Goal: Transaction & Acquisition: Purchase product/service

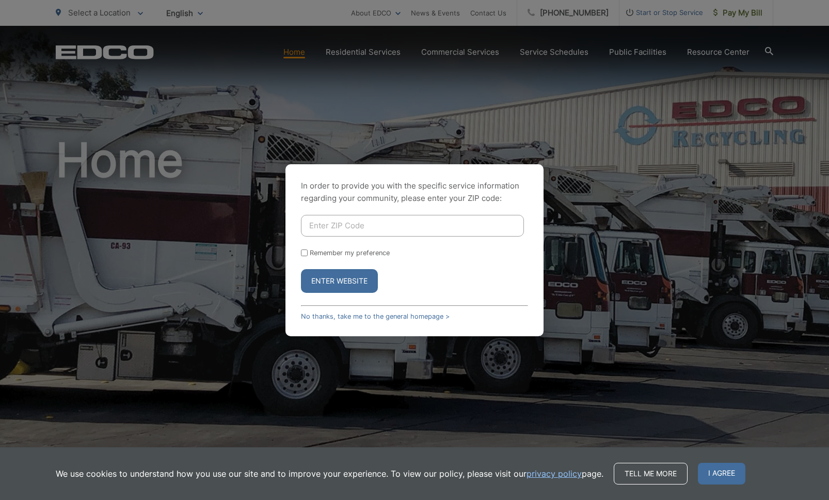
click at [438, 220] on input "Enter ZIP Code" at bounding box center [412, 226] width 223 height 22
type input "92024"
click at [332, 255] on label "Remember my preference" at bounding box center [350, 253] width 80 height 8
click at [308, 255] on input "Remember my preference" at bounding box center [304, 252] width 7 height 7
checkbox input "true"
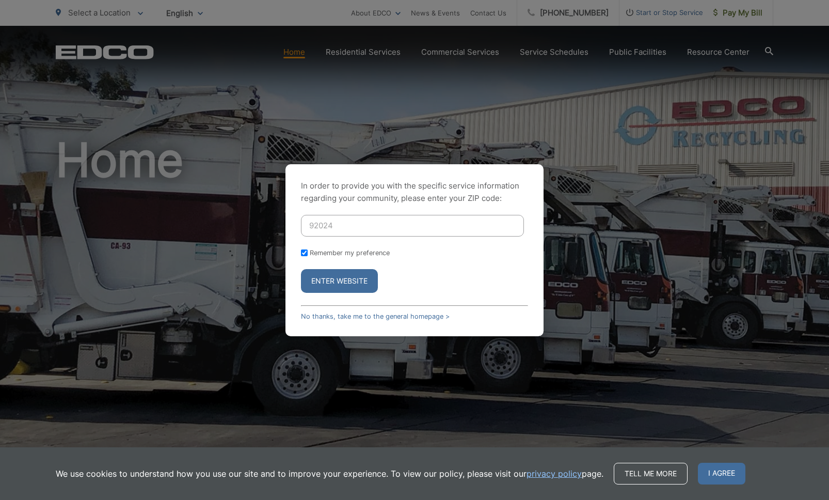
click at [330, 280] on button "Enter Website" at bounding box center [339, 281] width 77 height 24
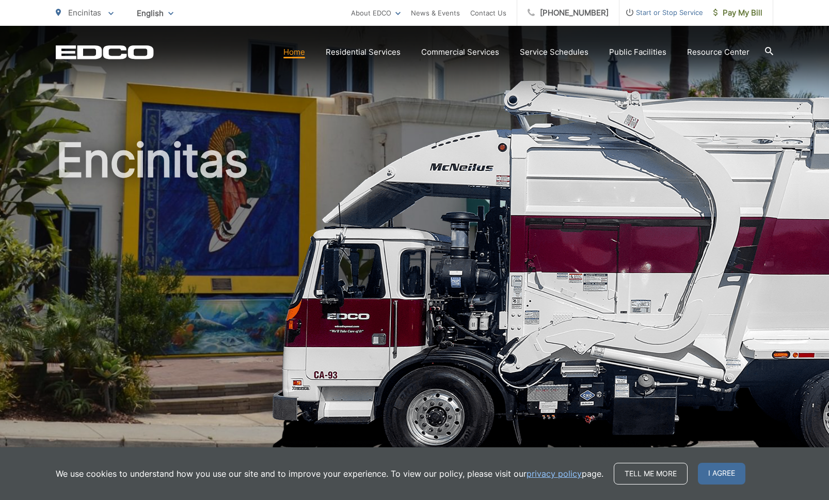
click at [624, 318] on h1 "Encinitas" at bounding box center [415, 297] width 718 height 327
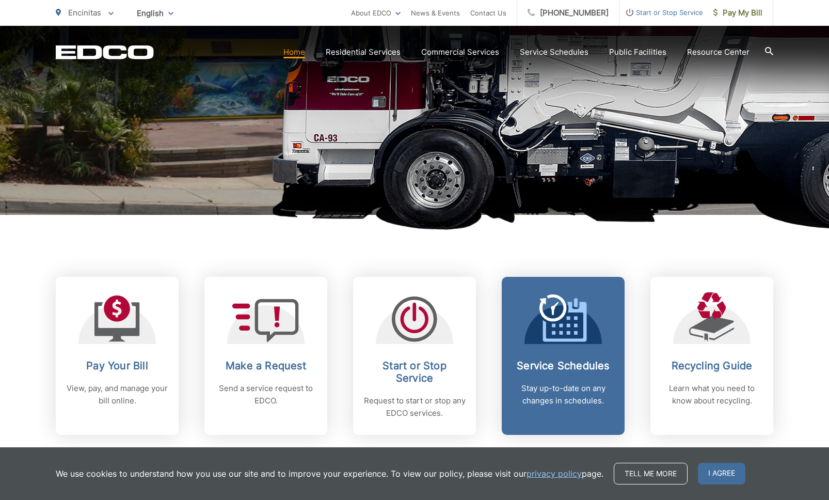
scroll to position [257, 0]
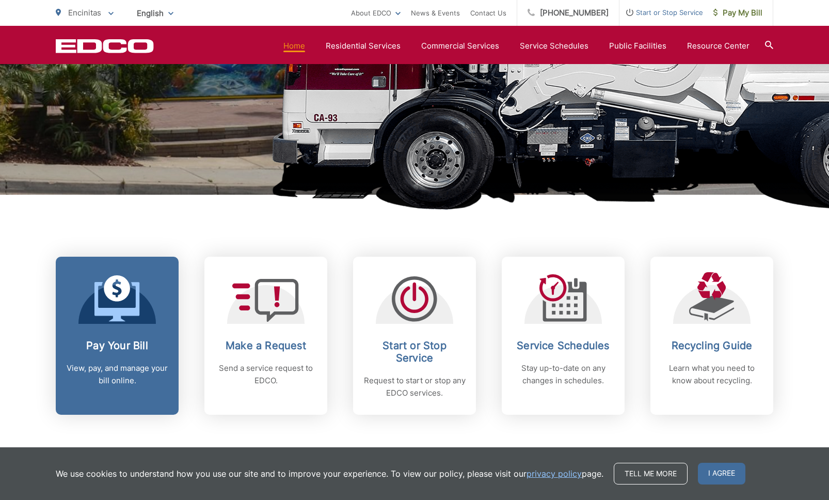
click at [108, 340] on h2 "Pay Your Bill" at bounding box center [117, 345] width 102 height 12
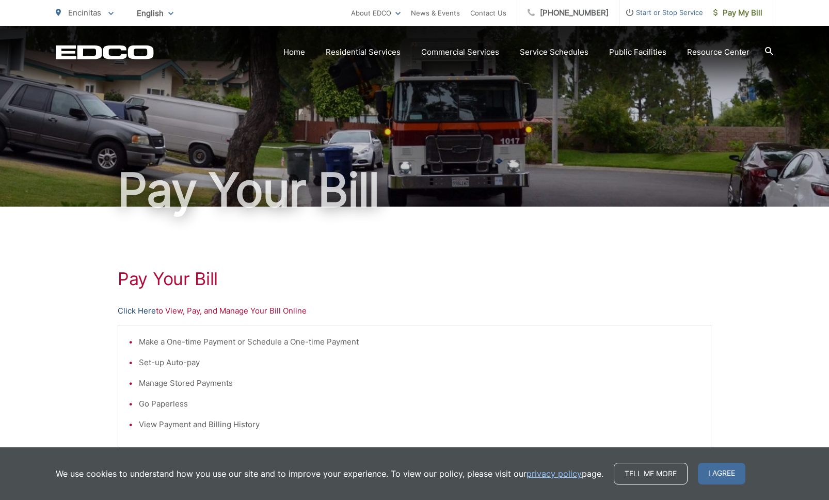
click at [131, 311] on link "Click Here" at bounding box center [137, 311] width 38 height 12
